Goal: Communication & Community: Answer question/provide support

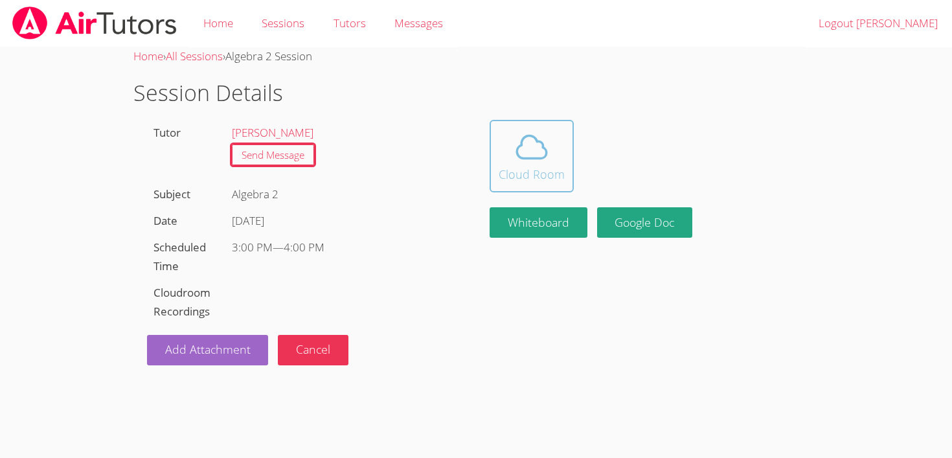
click at [539, 131] on icon at bounding box center [532, 147] width 36 height 36
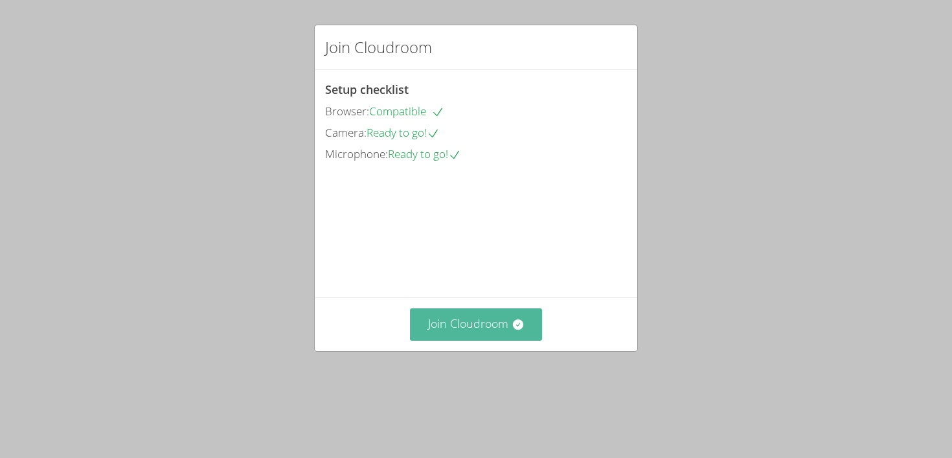
click at [475, 340] on button "Join Cloudroom" at bounding box center [476, 324] width 133 height 32
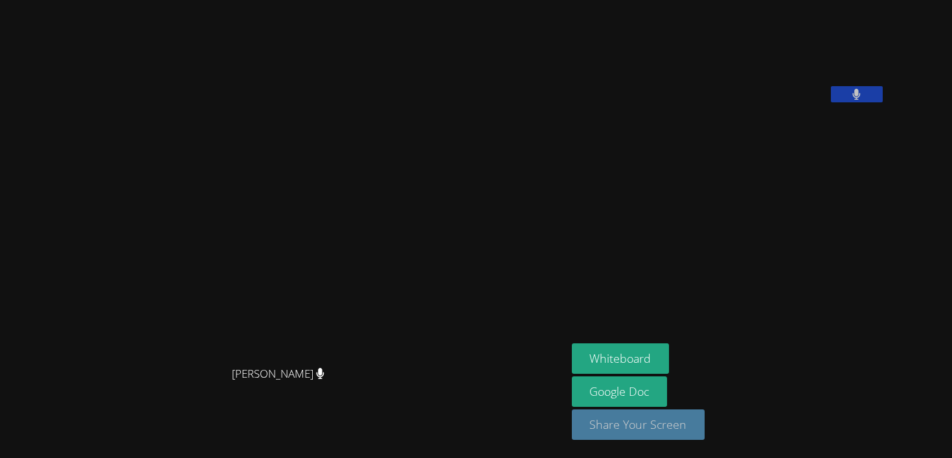
click at [705, 425] on button "Share Your Screen" at bounding box center [638, 424] width 133 height 30
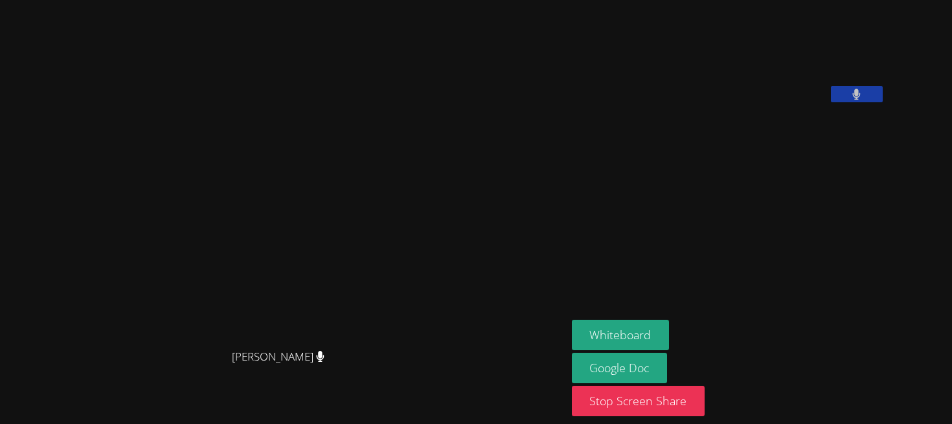
click at [669, 102] on video at bounding box center [669, 53] width 194 height 97
click at [705, 407] on button "Stop Screen Share" at bounding box center [638, 401] width 133 height 30
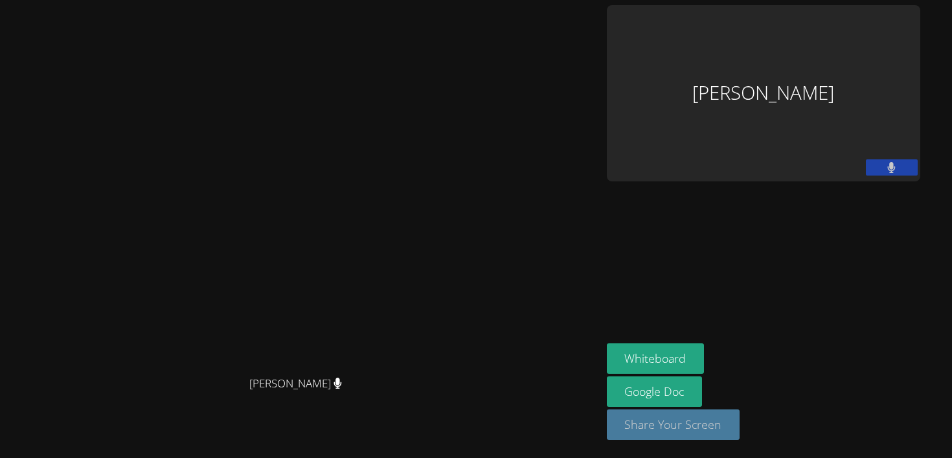
click at [740, 433] on button "Share Your Screen" at bounding box center [673, 424] width 133 height 30
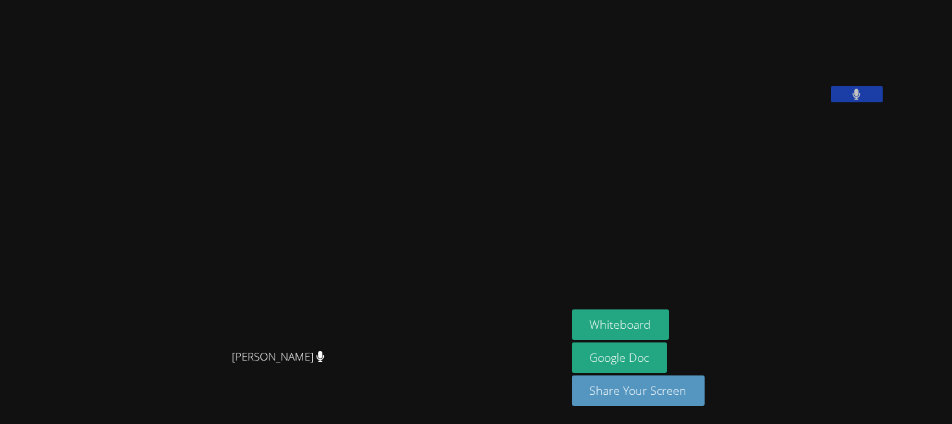
click at [711, 408] on div "Whiteboard Google Doc Share Your Screen" at bounding box center [729, 363] width 314 height 107
click at [705, 394] on button "Share Your Screen" at bounding box center [638, 391] width 133 height 30
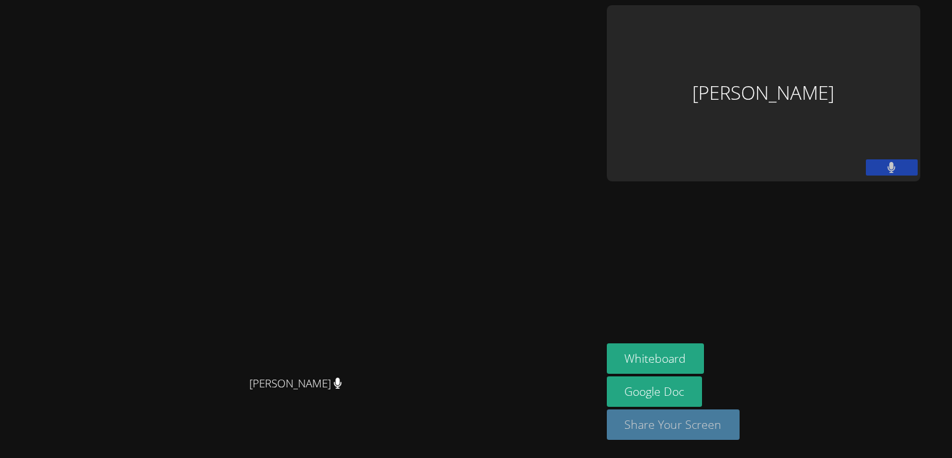
click at [740, 424] on button "Share Your Screen" at bounding box center [673, 424] width 133 height 30
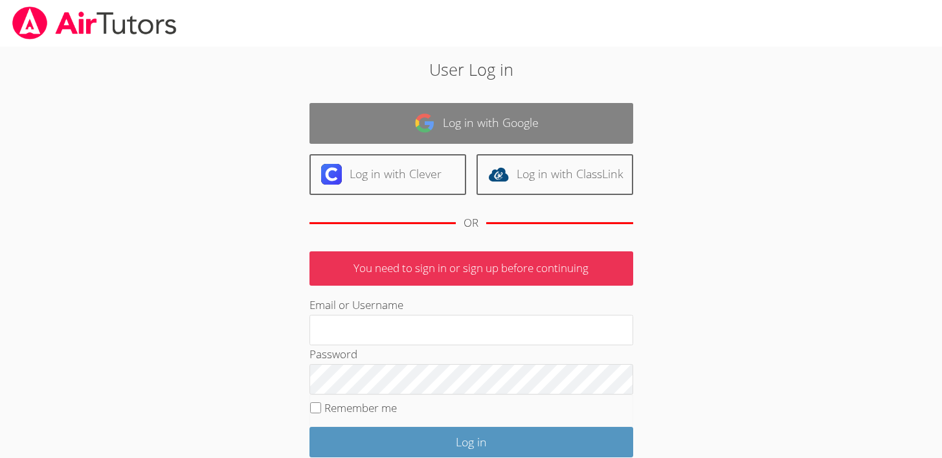
click at [501, 137] on link "Log in with Google" at bounding box center [472, 123] width 324 height 41
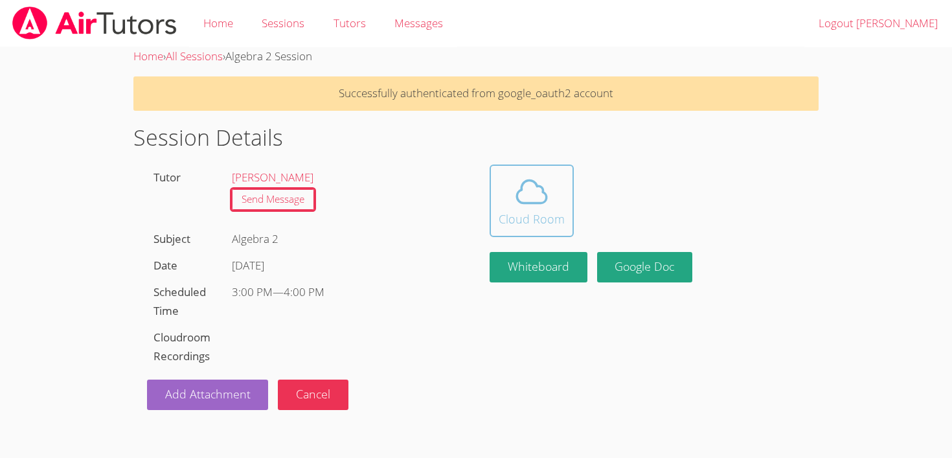
click at [554, 185] on span at bounding box center [532, 192] width 66 height 36
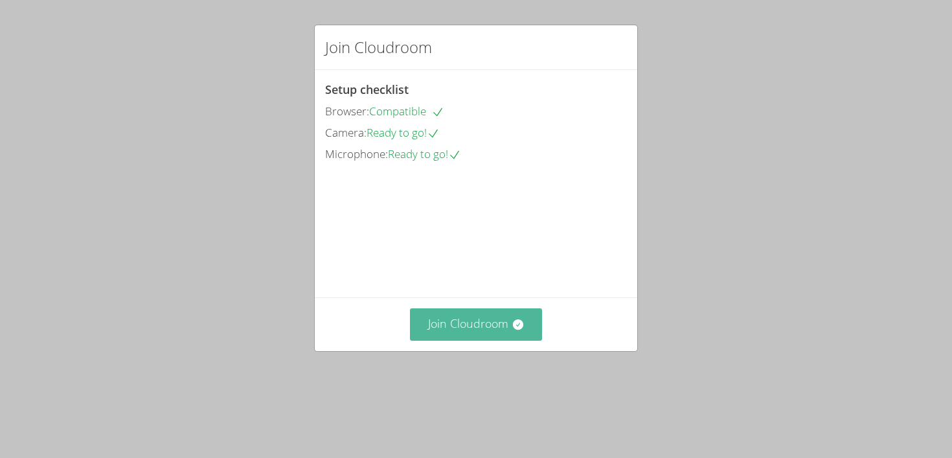
click at [505, 340] on button "Join Cloudroom" at bounding box center [476, 324] width 133 height 32
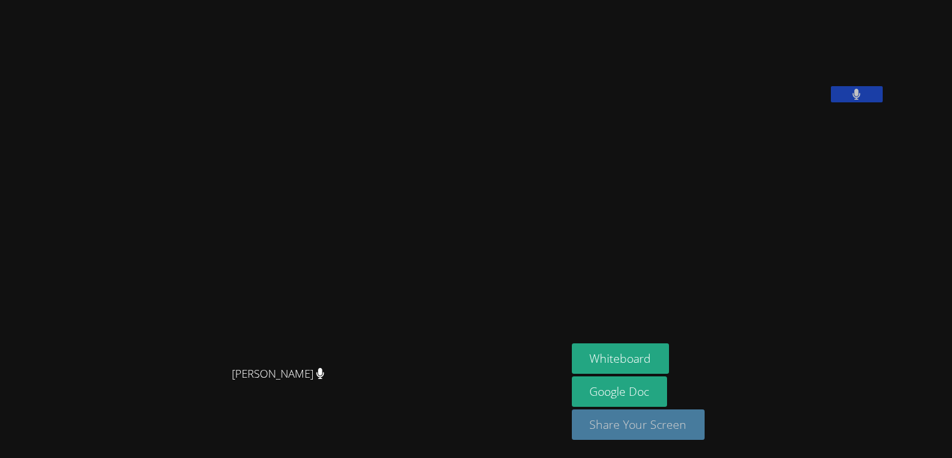
click at [688, 434] on button "Share Your Screen" at bounding box center [638, 424] width 133 height 30
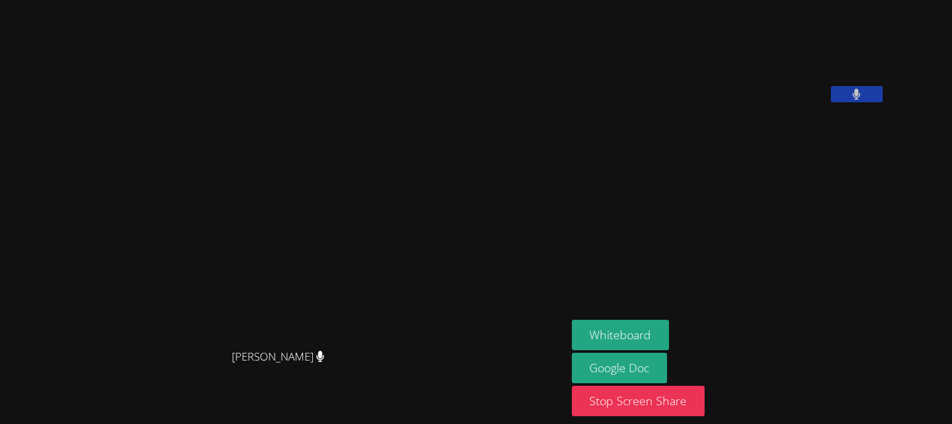
click at [814, 193] on aside "[PERSON_NAME] Whiteboard Google Doc Stop Screen Share" at bounding box center [729, 212] width 324 height 424
click at [670, 403] on button "Stop Screen Share" at bounding box center [638, 401] width 133 height 30
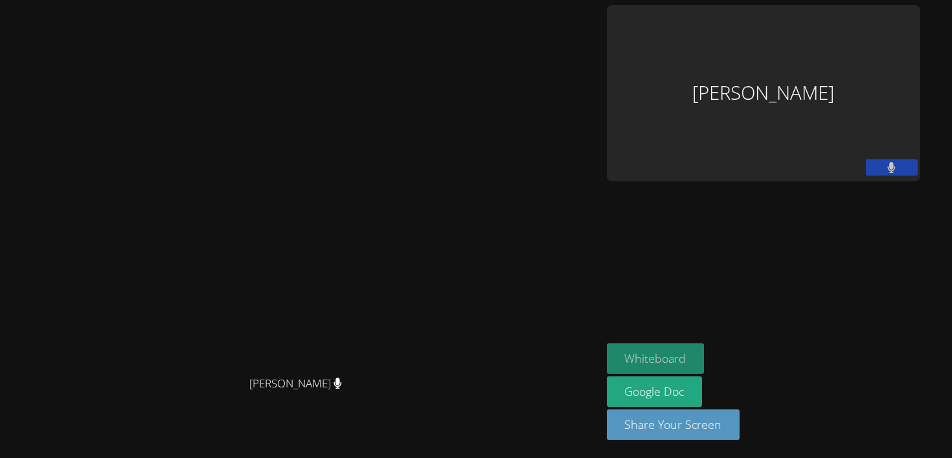
click at [705, 373] on button "Whiteboard" at bounding box center [656, 358] width 98 height 30
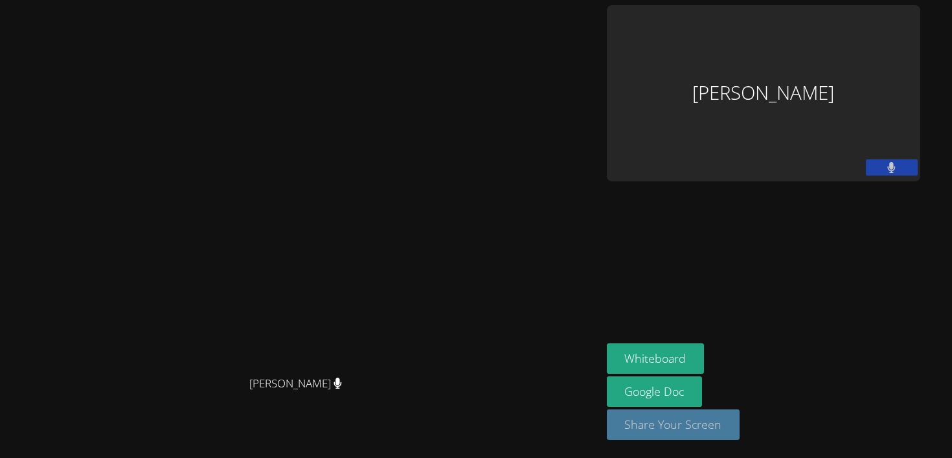
click at [740, 439] on button "Share Your Screen" at bounding box center [673, 424] width 133 height 30
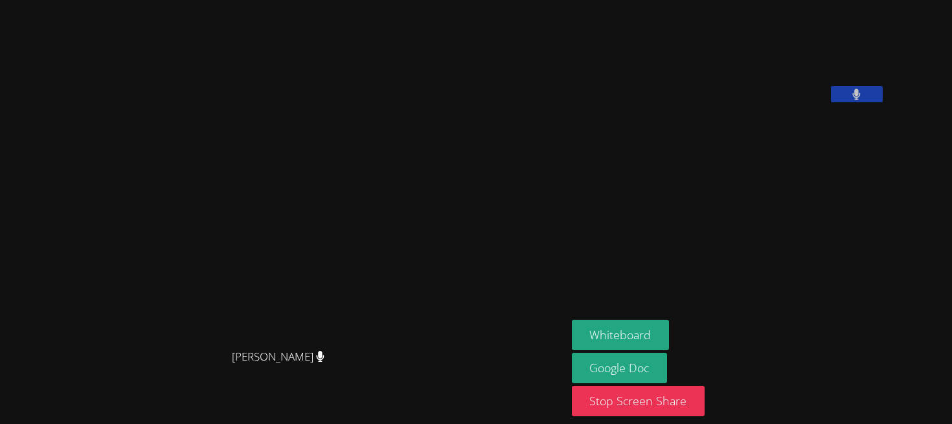
click at [861, 100] on icon at bounding box center [856, 94] width 8 height 11
drag, startPoint x: 915, startPoint y: 170, endPoint x: 906, endPoint y: 170, distance: 9.1
click at [883, 102] on button at bounding box center [857, 94] width 52 height 16
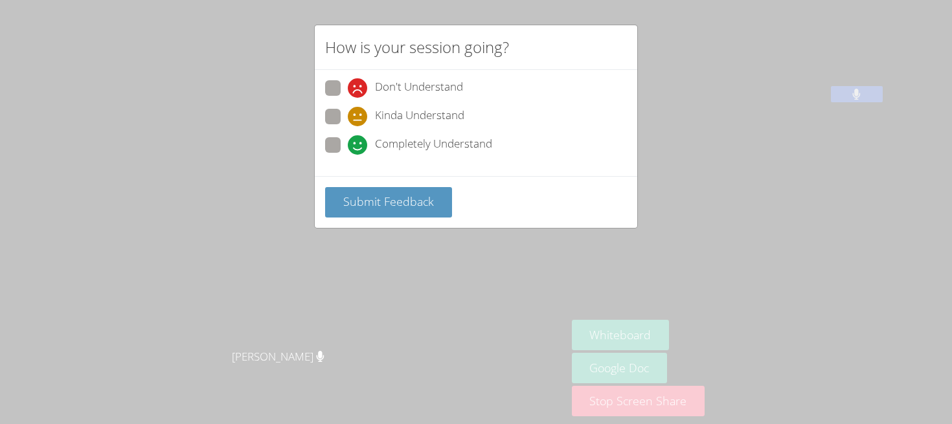
click at [450, 152] on span "Completely Understand" at bounding box center [433, 144] width 117 height 19
click at [359, 148] on input "Completely Understand" at bounding box center [353, 142] width 11 height 11
radio input "true"
click at [394, 200] on span "Submit Feedback" at bounding box center [388, 202] width 91 height 16
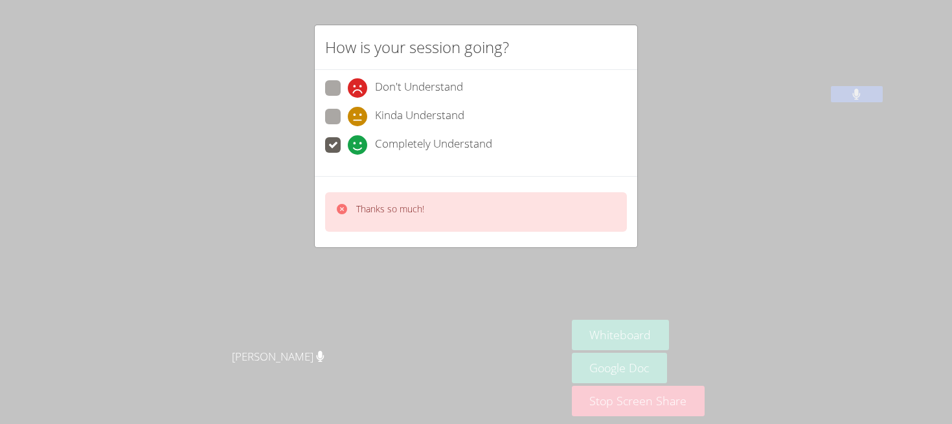
click at [661, 203] on div "How is your session going? Don't Understand Kinda Understand Completely Underst…" at bounding box center [476, 212] width 952 height 424
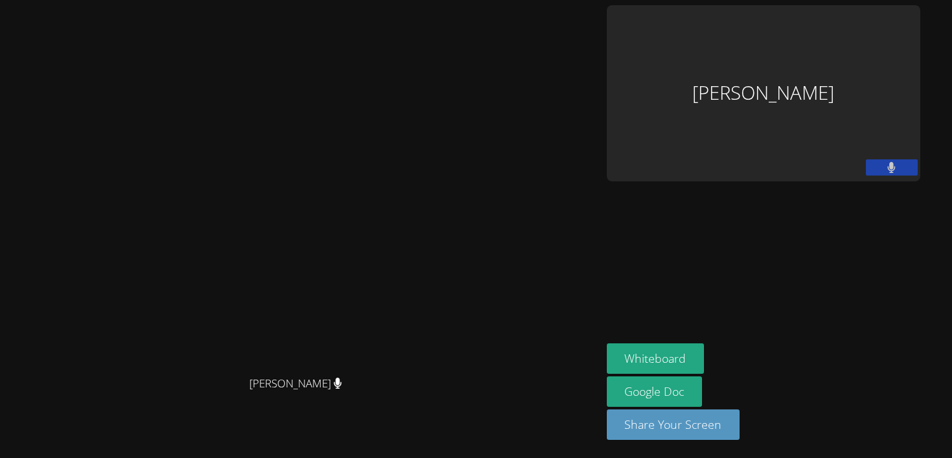
click at [819, 55] on div "Samuel Apfel" at bounding box center [764, 93] width 314 height 176
